Goal: Task Accomplishment & Management: Use online tool/utility

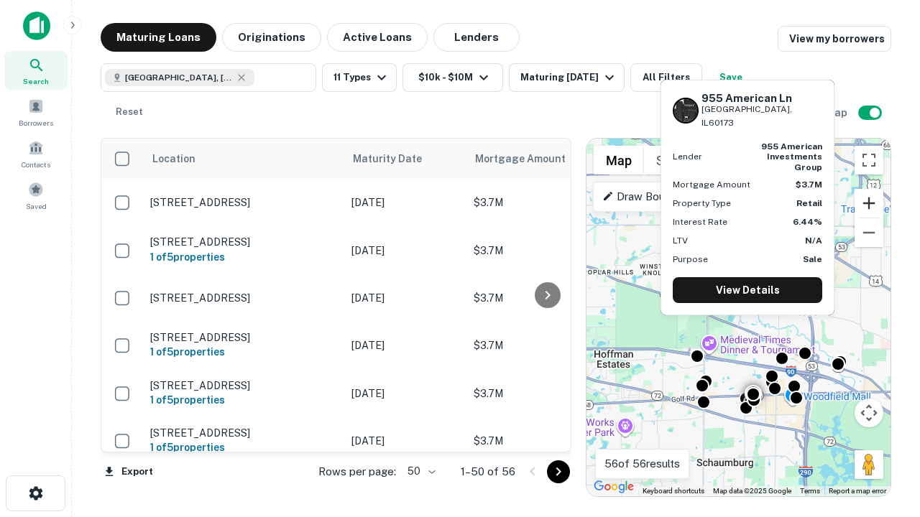
click at [869, 203] on button "Zoom in" at bounding box center [868, 203] width 29 height 29
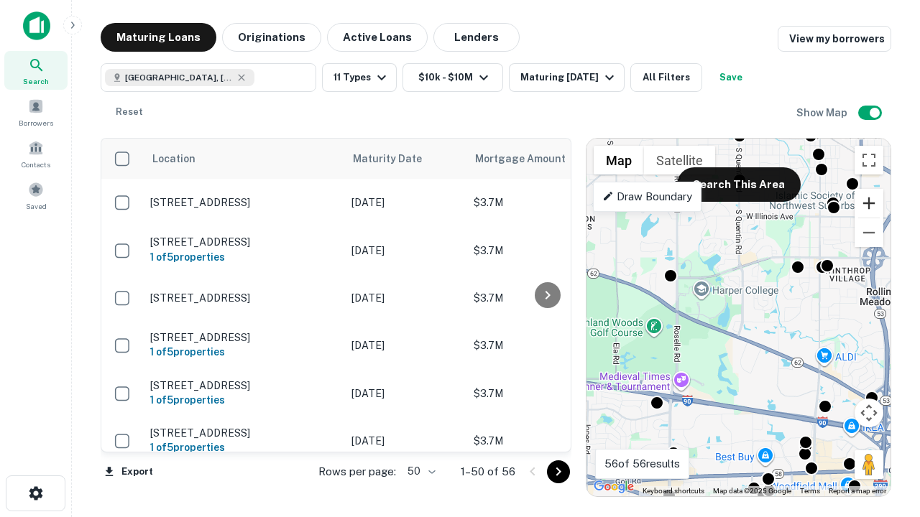
click at [869, 203] on button "Zoom in" at bounding box center [868, 203] width 29 height 29
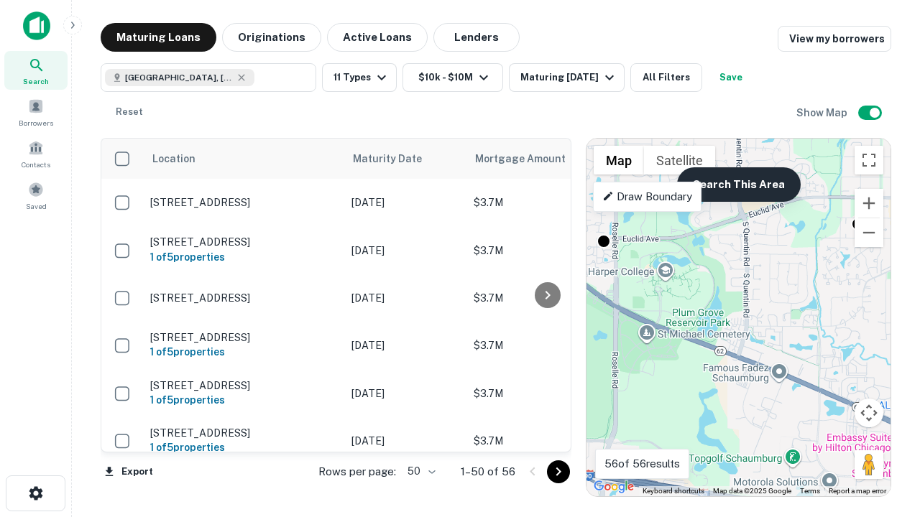
click at [738, 185] on button "Search This Area" at bounding box center [739, 184] width 124 height 34
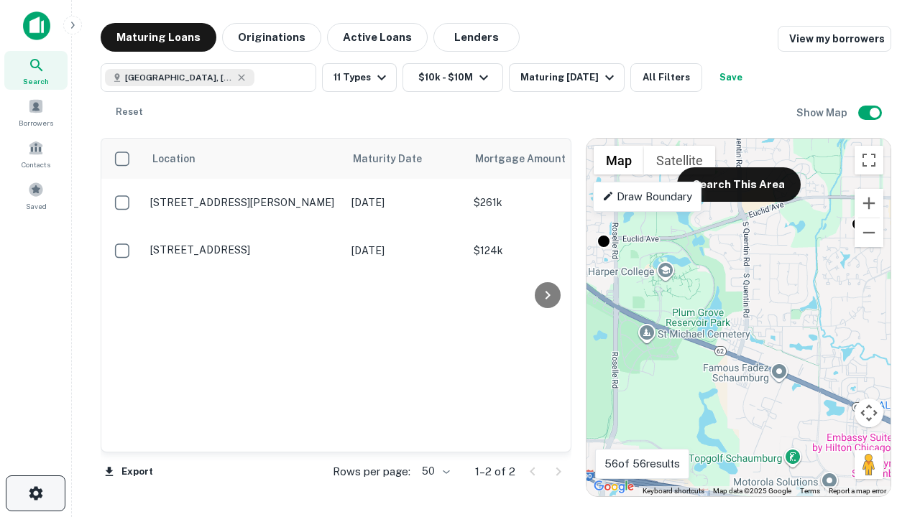
click at [35, 494] on icon "button" at bounding box center [35, 493] width 17 height 17
